Goal: Use online tool/utility: Utilize a website feature to perform a specific function

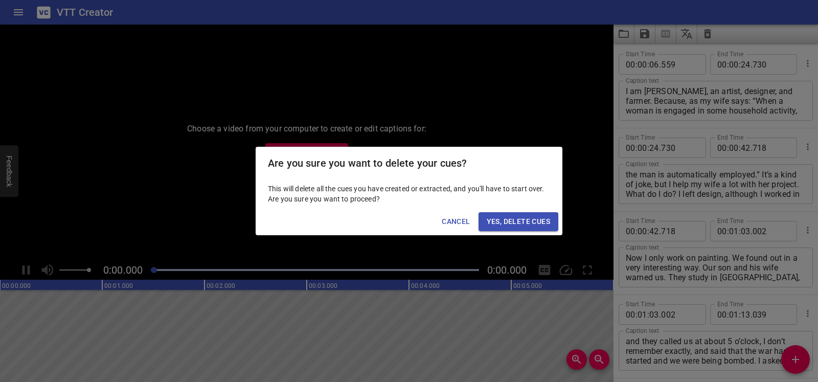
scroll to position [5237, 0]
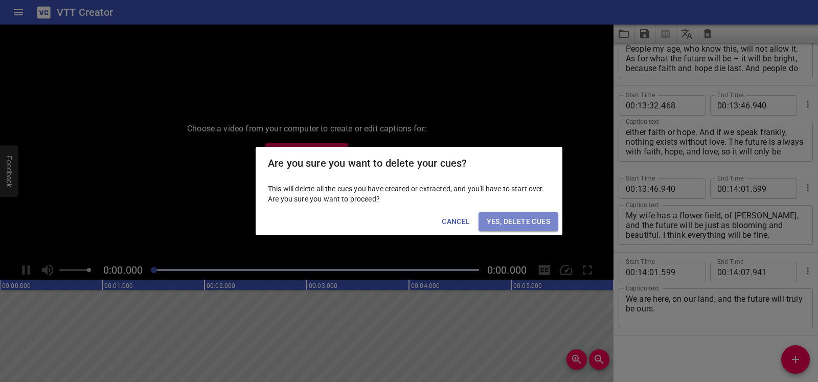
click at [546, 221] on span "Yes, Delete Cues" at bounding box center [518, 221] width 63 height 13
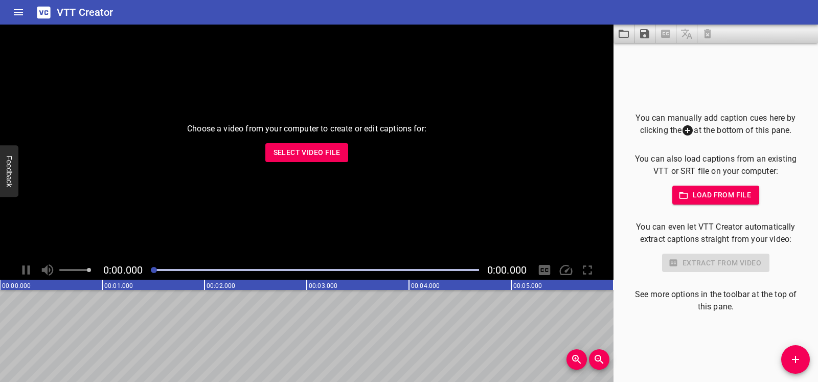
click at [324, 149] on span "Select Video File" at bounding box center [307, 152] width 67 height 13
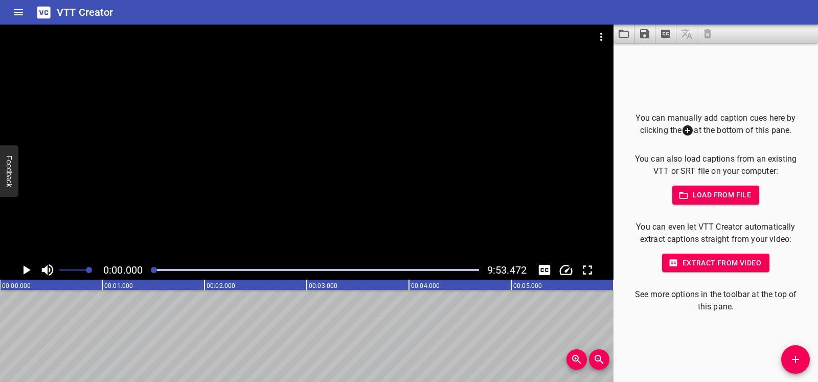
click at [29, 271] on icon "Play/Pause" at bounding box center [27, 269] width 7 height 9
click at [27, 272] on icon "Play/Pause" at bounding box center [25, 269] width 15 height 15
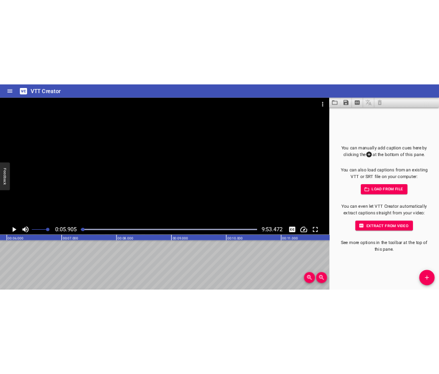
scroll to position [0, 603]
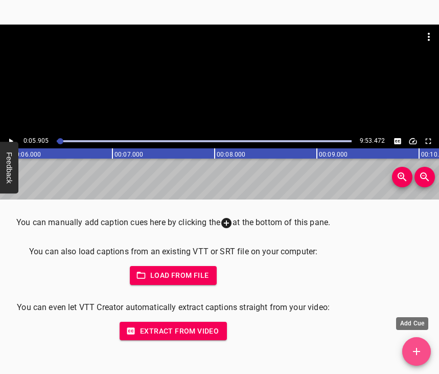
click at [418, 353] on icon "Add Cue" at bounding box center [417, 351] width 12 height 12
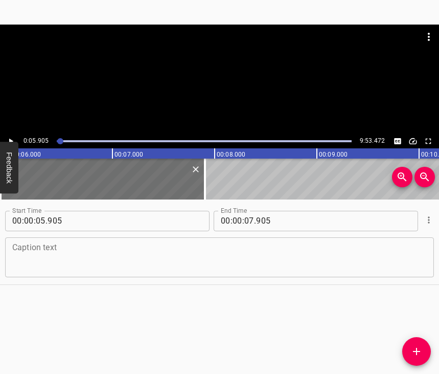
click at [28, 260] on textarea at bounding box center [219, 256] width 415 height 29
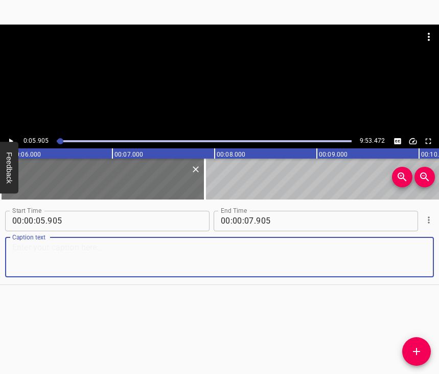
paste textarea "My [PERSON_NAME] child called me. At that time they were staying in a sanatoriu…"
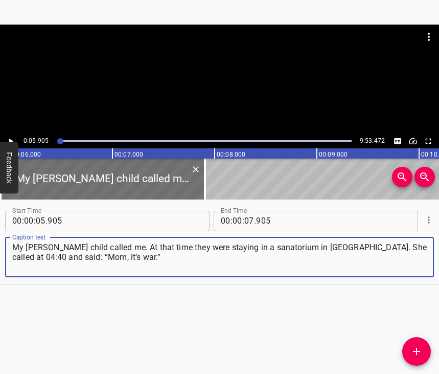
type textarea "My [PERSON_NAME] child called me. At that time they were staying in a sanatoriu…"
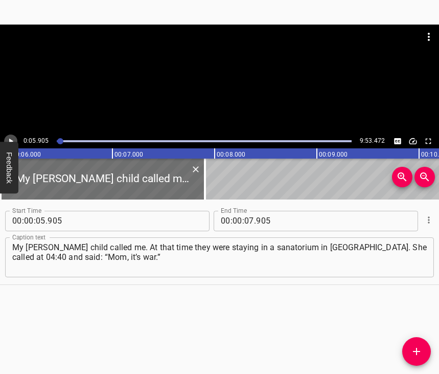
click at [11, 140] on icon "Play/Pause" at bounding box center [11, 141] width 4 height 6
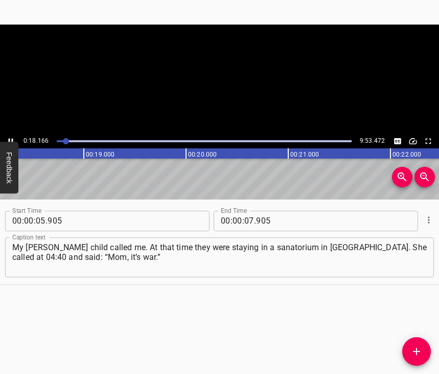
click at [10, 140] on icon "Play/Pause" at bounding box center [11, 141] width 5 height 6
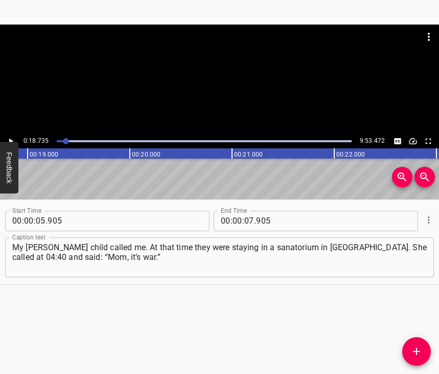
scroll to position [0, 1916]
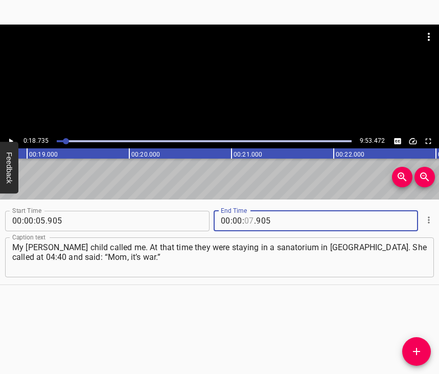
click at [246, 216] on input "number" at bounding box center [249, 221] width 10 height 20
type input "18"
type input "735"
drag, startPoint x: 419, startPoint y: 348, endPoint x: 422, endPoint y: 343, distance: 6.7
click at [418, 348] on icon "Add Cue" at bounding box center [417, 351] width 12 height 12
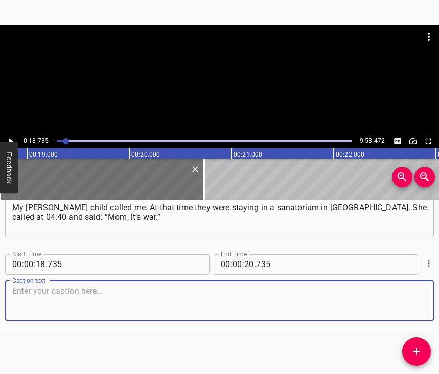
scroll to position [58, 0]
drag, startPoint x: 407, startPoint y: 290, endPoint x: 419, endPoint y: 281, distance: 15.3
click at [411, 287] on textarea at bounding box center [219, 300] width 415 height 29
click at [71, 298] on textarea at bounding box center [219, 300] width 415 height 29
paste textarea "I didn’t believe it. And we were 60 kilometers from [GEOGRAPHIC_DATA], we could…"
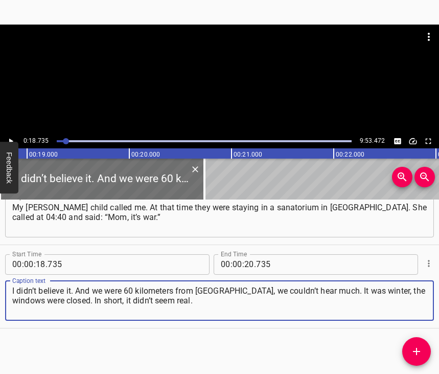
type textarea "I didn’t believe it. And we were 60 kilometers from [GEOGRAPHIC_DATA], we could…"
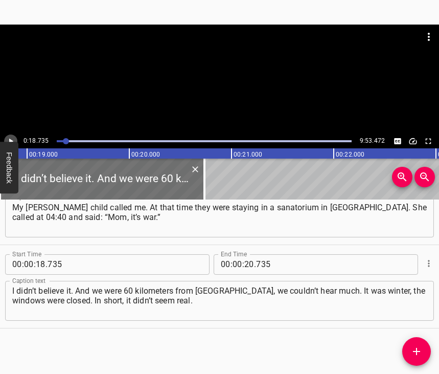
click at [12, 139] on icon "Play/Pause" at bounding box center [10, 141] width 9 height 9
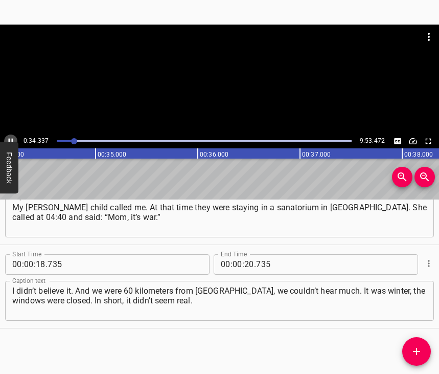
click at [11, 140] on icon "Play/Pause" at bounding box center [10, 141] width 9 height 9
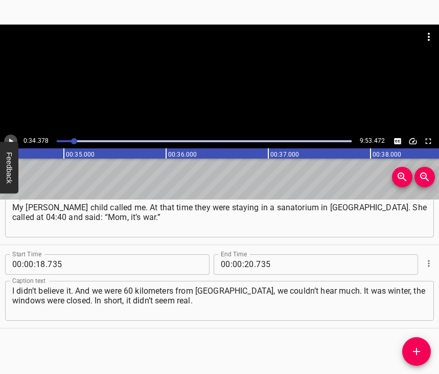
click at [11, 140] on icon "Play/Pause" at bounding box center [10, 141] width 9 height 9
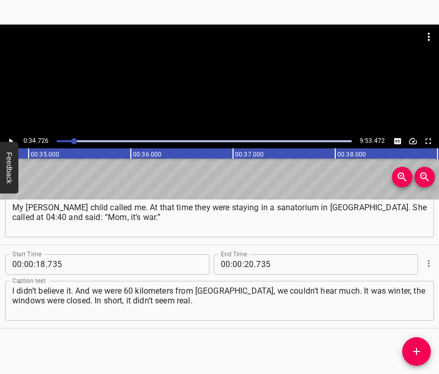
scroll to position [0, 3551]
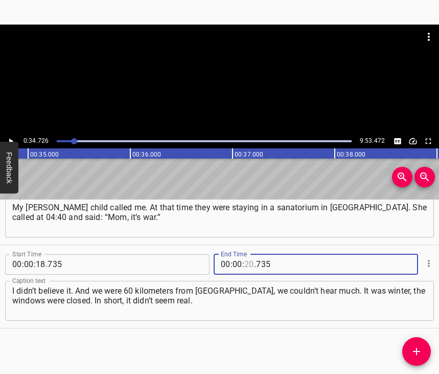
click at [244, 257] on input "number" at bounding box center [249, 264] width 10 height 20
type input "34"
type input "726"
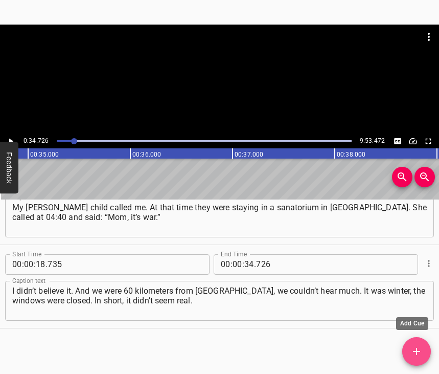
click at [418, 345] on button "Add Cue" at bounding box center [416, 351] width 29 height 29
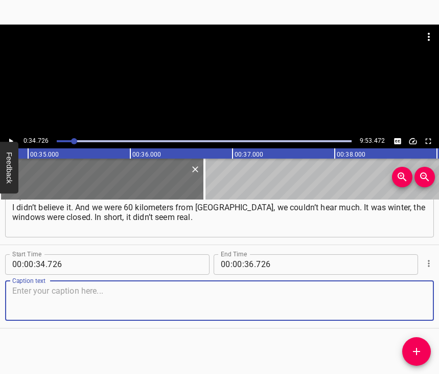
scroll to position [150, 0]
click at [412, 286] on textarea at bounding box center [219, 300] width 415 height 29
click at [36, 299] on textarea at bounding box center [219, 300] width 415 height 29
paste textarea "Their stay in the sanatorium was ending, [DATE] they were supposed to leave. In…"
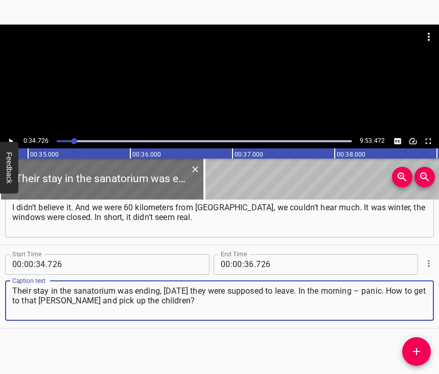
type textarea "Their stay in the sanatorium was ending, [DATE] they were supposed to leave. In…"
click at [14, 139] on icon "Play/Pause" at bounding box center [10, 141] width 9 height 9
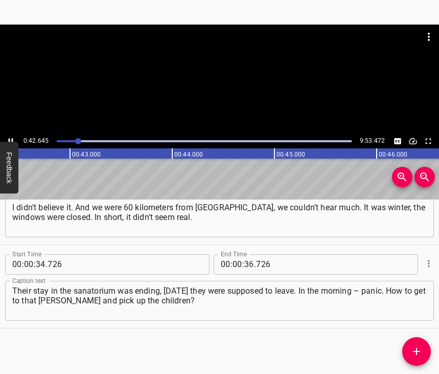
scroll to position [0, 4330]
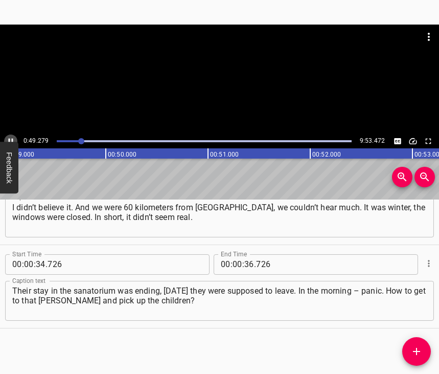
click at [10, 137] on icon "Play/Pause" at bounding box center [10, 141] width 9 height 9
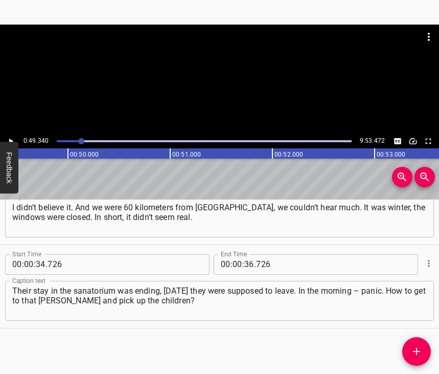
click at [10, 137] on icon "Play/Pause" at bounding box center [10, 141] width 9 height 9
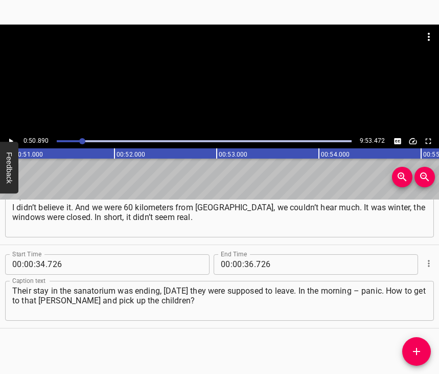
scroll to position [0, 5204]
click at [248, 254] on input "number" at bounding box center [249, 264] width 10 height 20
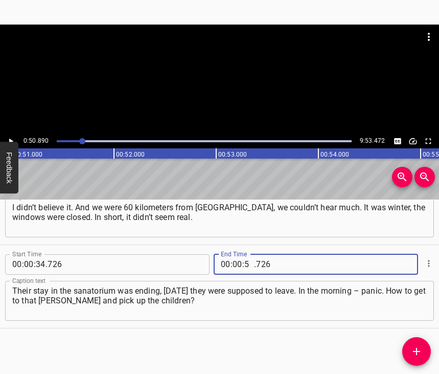
type input "50"
type input "890"
click at [408, 353] on span "Add Cue" at bounding box center [416, 351] width 29 height 12
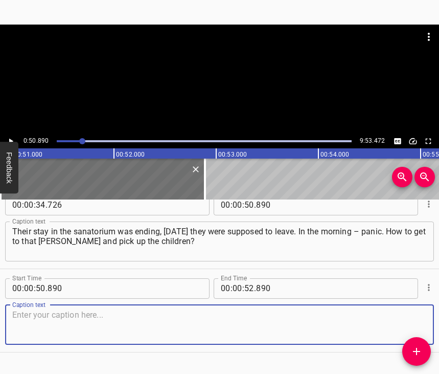
scroll to position [242, 0]
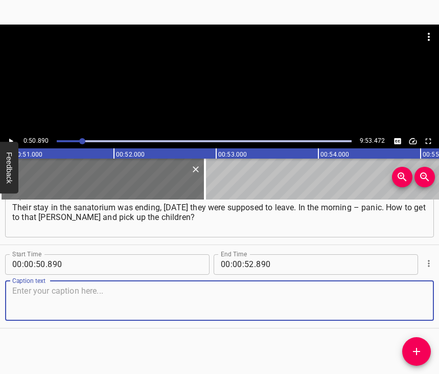
click at [400, 290] on textarea at bounding box center [219, 300] width 415 height 29
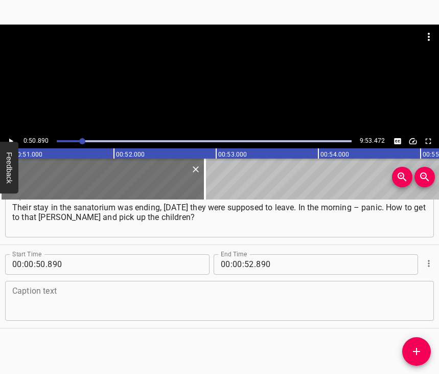
click at [57, 281] on div "Caption text" at bounding box center [219, 301] width 429 height 40
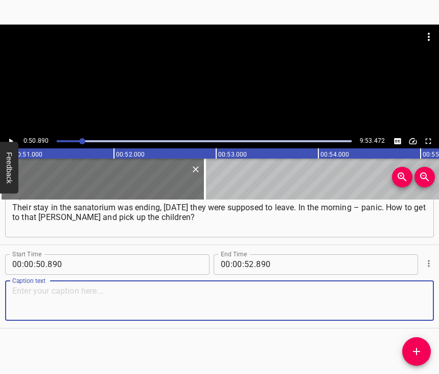
paste textarea "We asked our neighbors. At the gas stations everyone was there, buying up fuel.…"
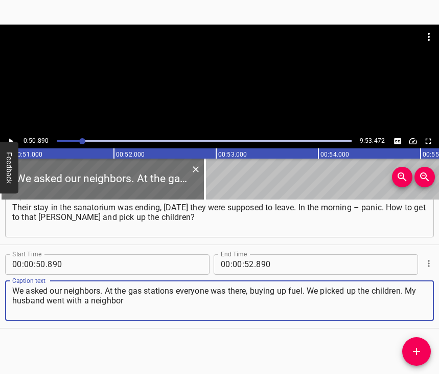
type textarea "We asked our neighbors. At the gas stations everyone was there, buying up fuel.…"
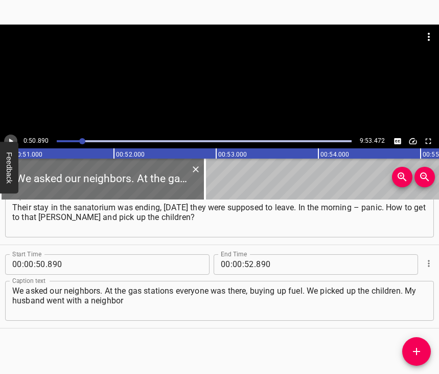
click at [8, 140] on icon "Play/Pause" at bounding box center [10, 141] width 9 height 9
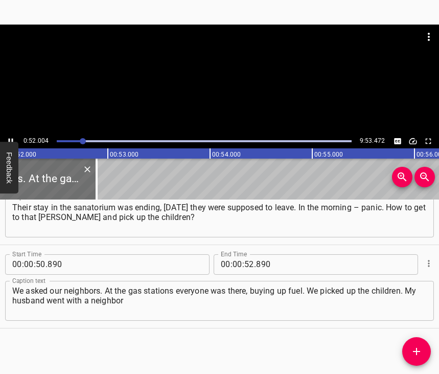
scroll to position [0, 5317]
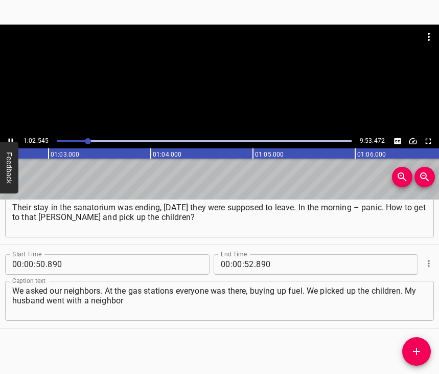
click at [9, 136] on button "Play/Pause" at bounding box center [10, 140] width 13 height 13
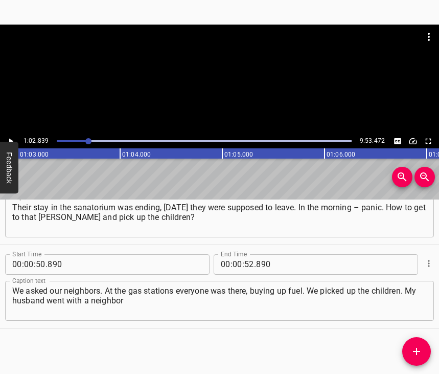
scroll to position [0, 6426]
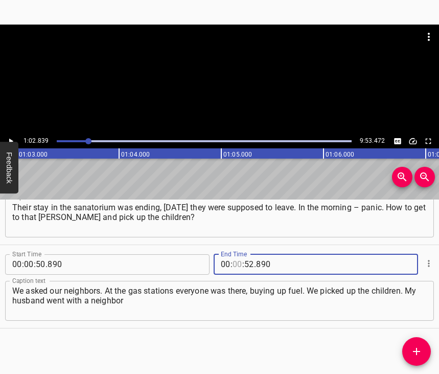
click at [237, 254] on input "number" at bounding box center [238, 264] width 10 height 20
type input "01"
type input "02"
type input "839"
click at [416, 349] on icon "Add Cue" at bounding box center [417, 351] width 12 height 12
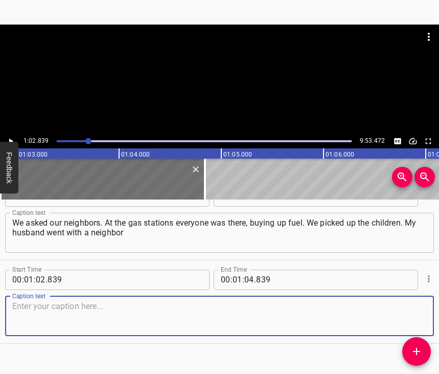
scroll to position [334, 0]
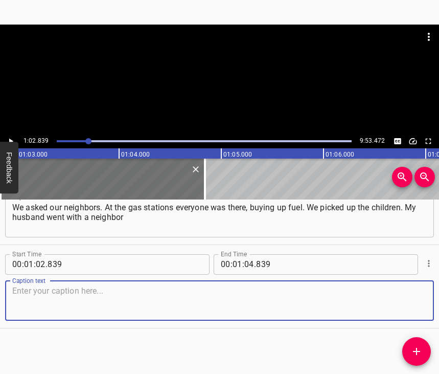
drag, startPoint x: 404, startPoint y: 296, endPoint x: 434, endPoint y: 279, distance: 34.3
click at [407, 295] on textarea at bounding box center [219, 300] width 415 height 29
click at [58, 301] on textarea at bounding box center [219, 300] width 415 height 29
paste textarea "and picked up the children. He came back and said there were APCs, that all the…"
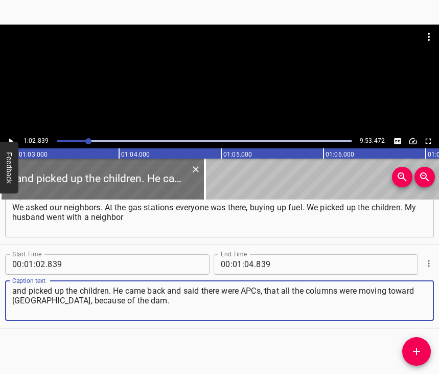
type textarea "and picked up the children. He came back and said there were APCs, that all the…"
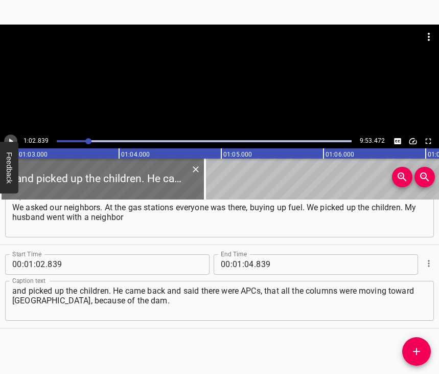
click at [7, 140] on icon "Play/Pause" at bounding box center [10, 141] width 9 height 9
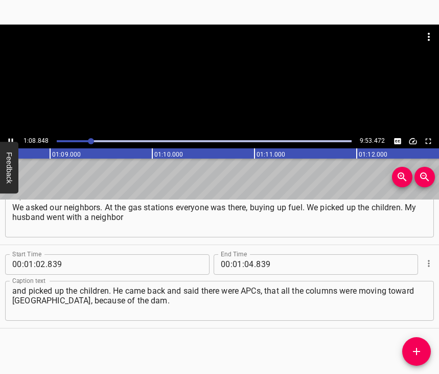
scroll to position [0, 7018]
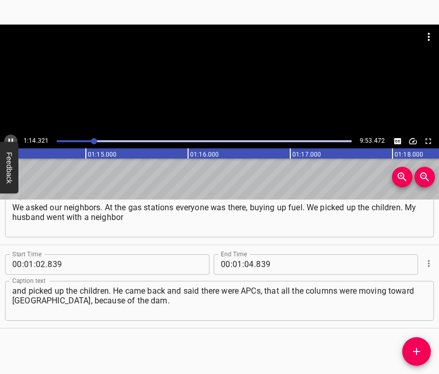
click at [11, 136] on button "Play/Pause" at bounding box center [10, 140] width 13 height 13
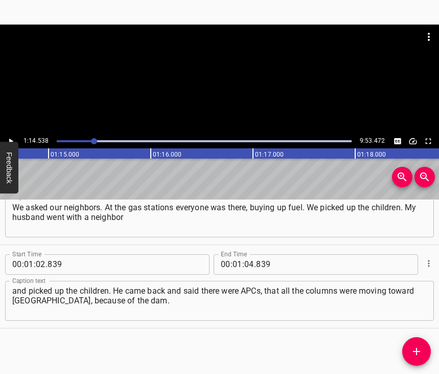
scroll to position [0, 7623]
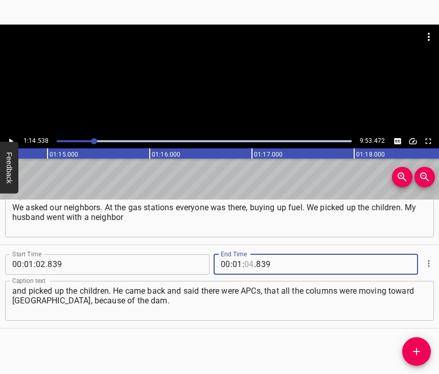
click at [244, 255] on input "number" at bounding box center [249, 264] width 10 height 20
type input "14"
type input "538"
click at [416, 348] on icon "Add Cue" at bounding box center [416, 351] width 7 height 7
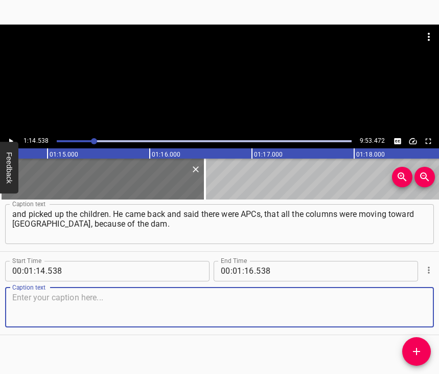
scroll to position [426, 0]
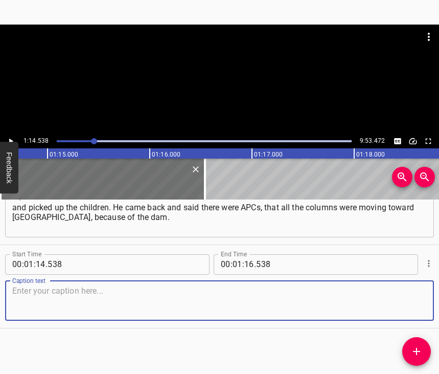
click at [409, 289] on textarea at bounding box center [219, 300] width 415 height 29
click at [24, 291] on textarea at bounding box center [219, 300] width 415 height 29
paste textarea "But they were let through, nobody checked anything. Then life under occupation …"
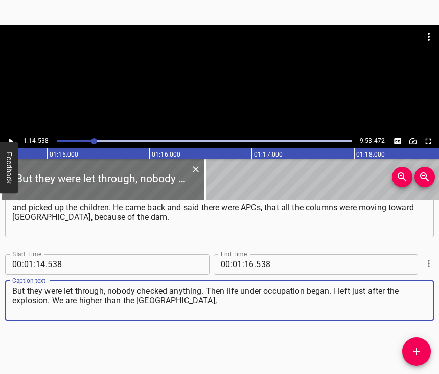
type textarea "But they were let through, nobody checked anything. Then life under occupation …"
click at [12, 140] on icon "Play/Pause" at bounding box center [11, 141] width 4 height 6
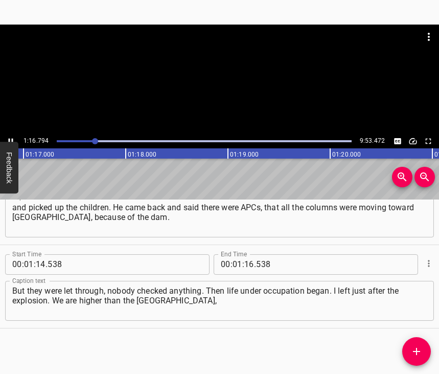
scroll to position [0, 7853]
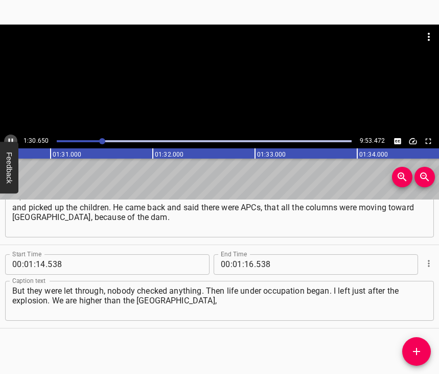
click at [11, 138] on icon "Play/Pause" at bounding box center [10, 141] width 9 height 9
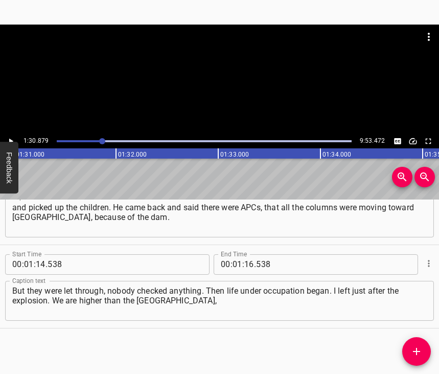
scroll to position [0, 9294]
click at [245, 256] on input "number" at bounding box center [249, 264] width 10 height 20
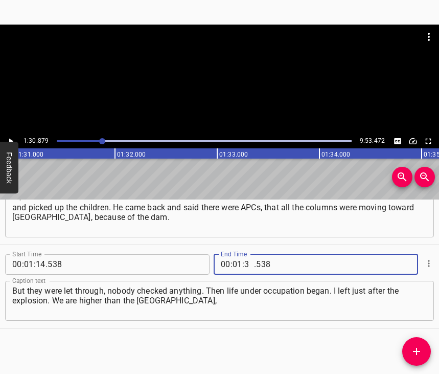
type input "30"
type input "879"
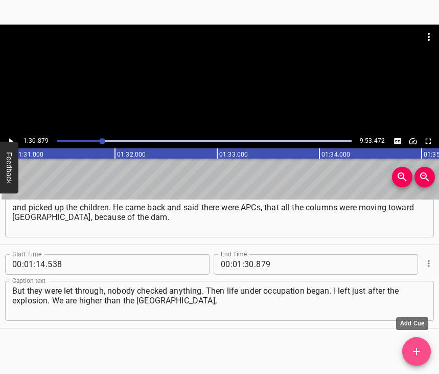
click at [414, 358] on button "Add Cue" at bounding box center [416, 351] width 29 height 29
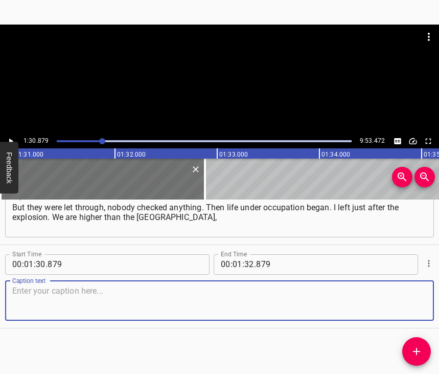
scroll to position [518, 0]
click at [403, 299] on textarea at bounding box center [219, 300] width 415 height 29
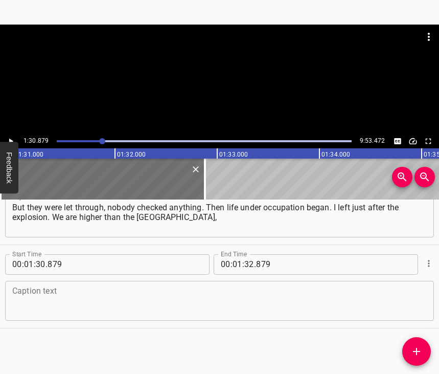
click at [68, 286] on textarea at bounding box center [219, 300] width 415 height 29
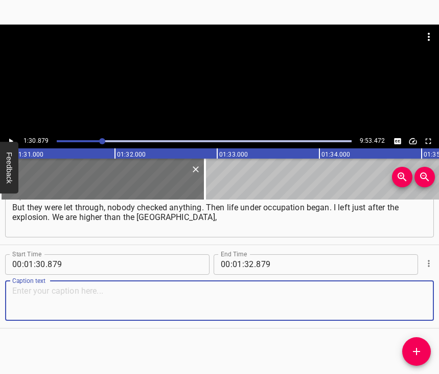
paste textarea "closer to [GEOGRAPHIC_DATA], not reaching [GEOGRAPHIC_DATA]. We are on a steep …"
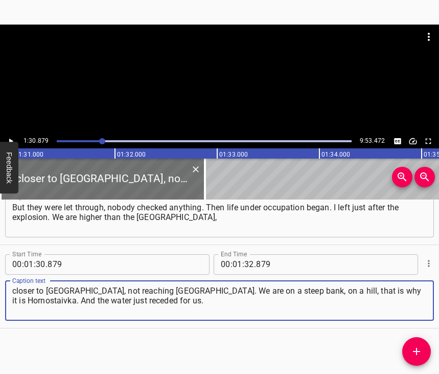
type textarea "closer to [GEOGRAPHIC_DATA], not reaching [GEOGRAPHIC_DATA]. We are on a steep …"
click at [6, 140] on button "Play/Pause" at bounding box center [10, 140] width 13 height 13
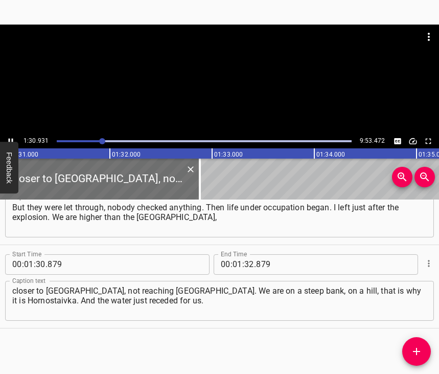
scroll to position [0, 9300]
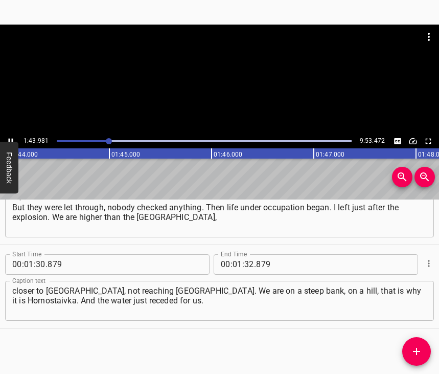
click at [11, 139] on icon "Play/Pause" at bounding box center [10, 141] width 9 height 9
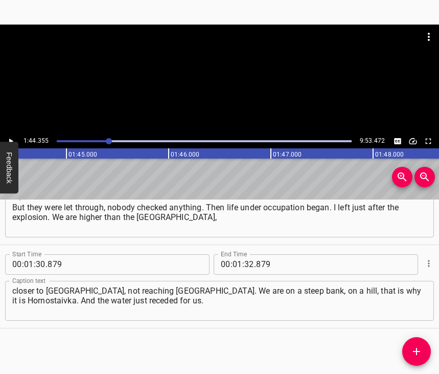
scroll to position [0, 10673]
click at [9, 138] on icon "Play/Pause" at bounding box center [10, 141] width 9 height 9
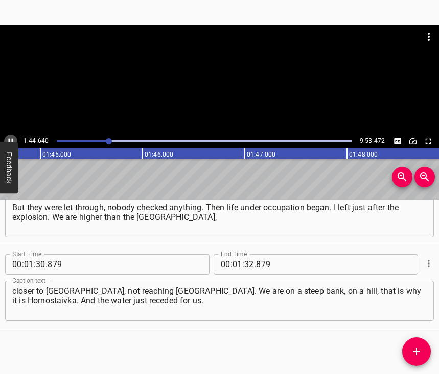
click at [9, 138] on icon "Play/Pause" at bounding box center [10, 141] width 9 height 9
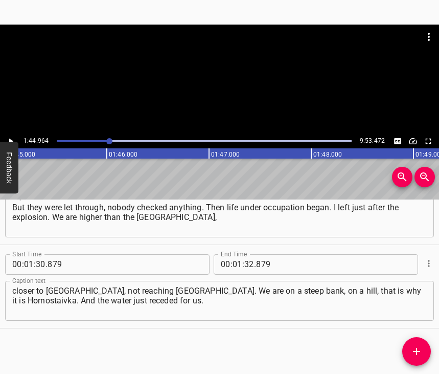
scroll to position [0, 10735]
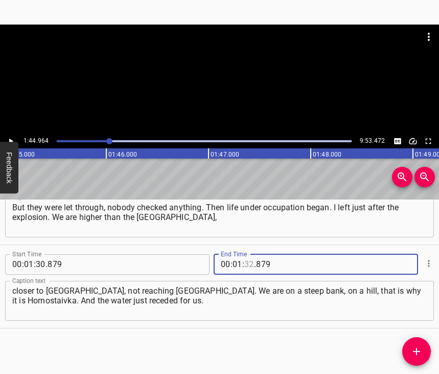
click at [244, 256] on input "number" at bounding box center [249, 264] width 10 height 20
type input "44"
type input "964"
click at [409, 353] on span "Add Cue" at bounding box center [416, 351] width 29 height 12
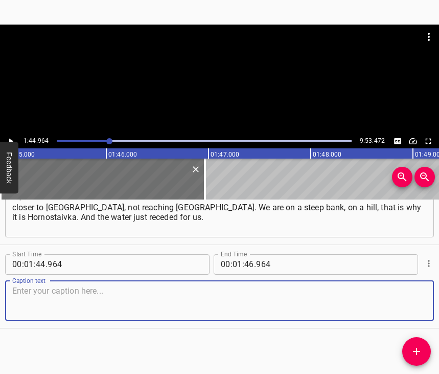
scroll to position [610, 0]
drag, startPoint x: 402, startPoint y: 298, endPoint x: 438, endPoint y: 281, distance: 39.8
click at [414, 293] on textarea at bounding box center [219, 300] width 415 height 29
click at [176, 290] on textarea at bounding box center [219, 300] width 415 height 29
paste textarea "Of course, it was frightening to see, because we always called the [GEOGRAPHIC_…"
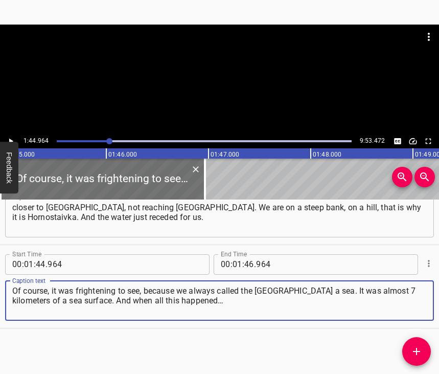
type textarea "Of course, it was frightening to see, because we always called the [GEOGRAPHIC_…"
